Goal: Information Seeking & Learning: Compare options

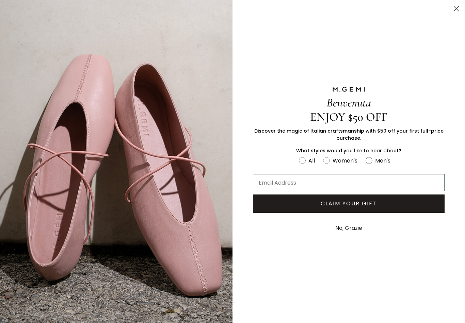
click at [452, 13] on circle "Close dialog" at bounding box center [455, 8] width 11 height 11
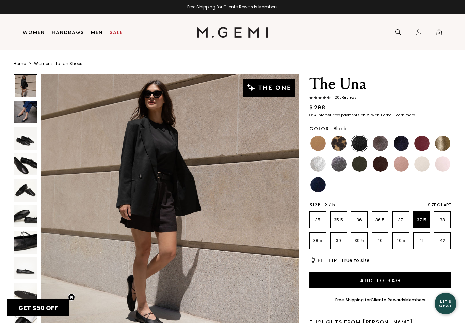
click at [422, 222] on p "37.5" at bounding box center [421, 219] width 16 height 5
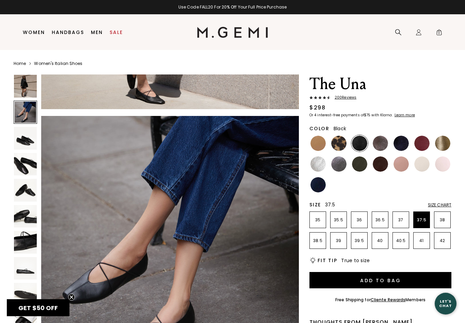
scroll to position [224, 0]
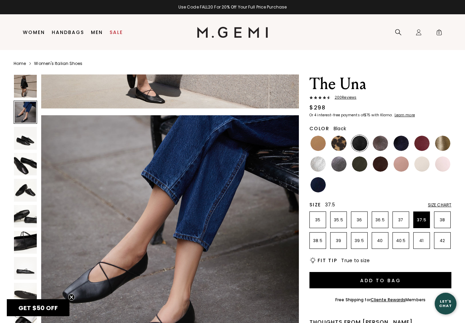
click at [381, 145] on img at bounding box center [380, 143] width 15 height 15
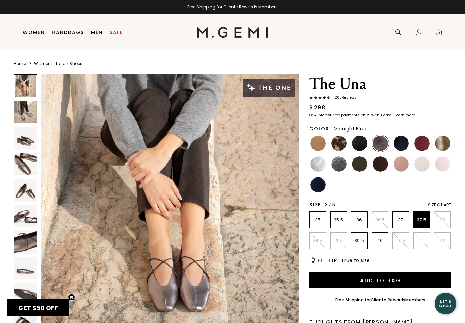
click at [397, 146] on img at bounding box center [400, 143] width 15 height 15
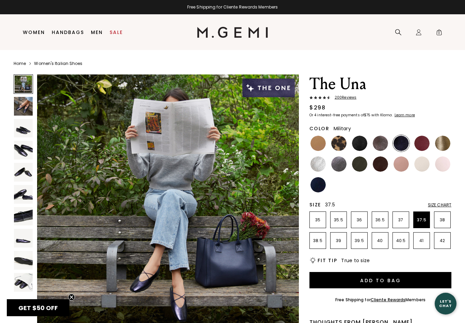
click at [361, 165] on img at bounding box center [359, 163] width 15 height 15
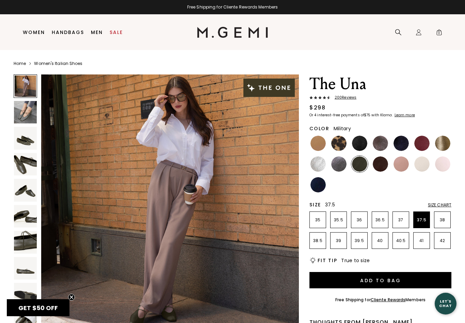
click at [378, 167] on img at bounding box center [380, 163] width 15 height 15
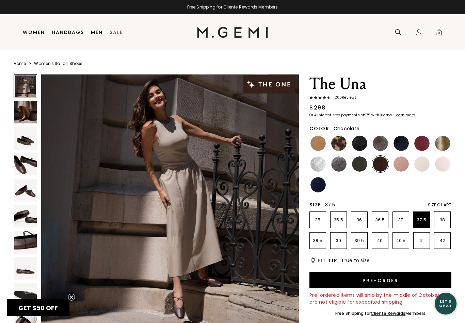
scroll to position [3, 0]
